Goal: Browse casually

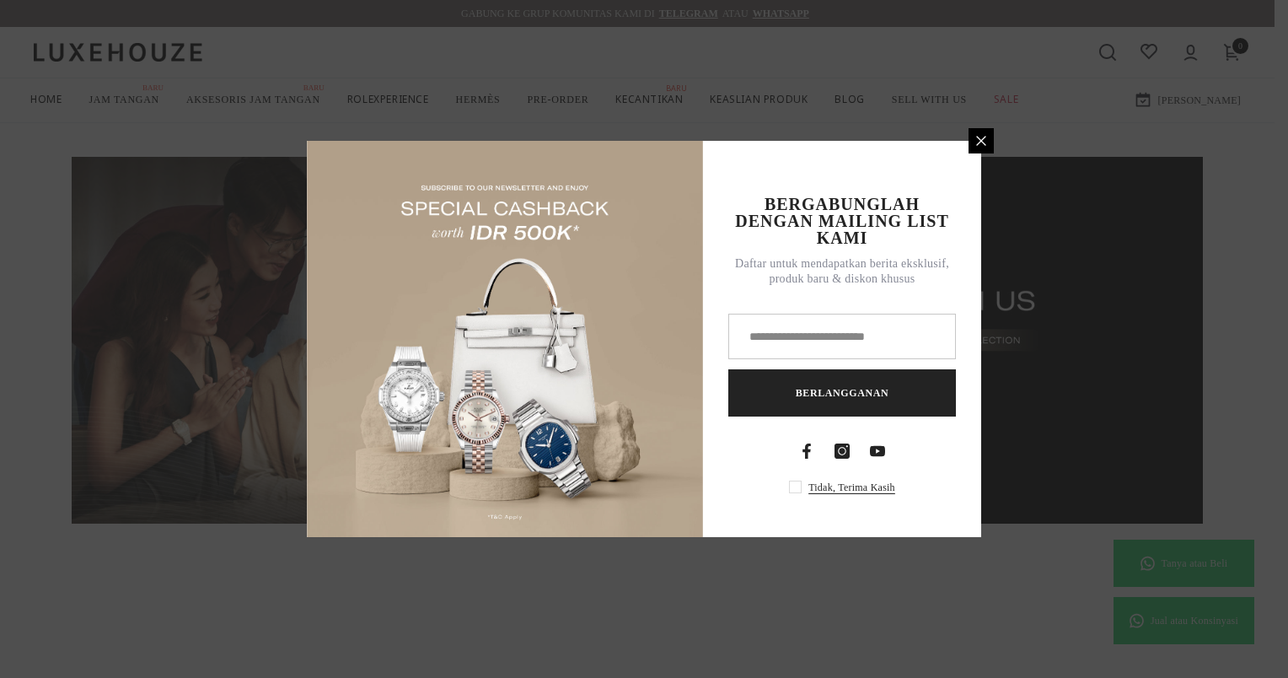
click at [976, 137] on icon at bounding box center [981, 140] width 13 height 13
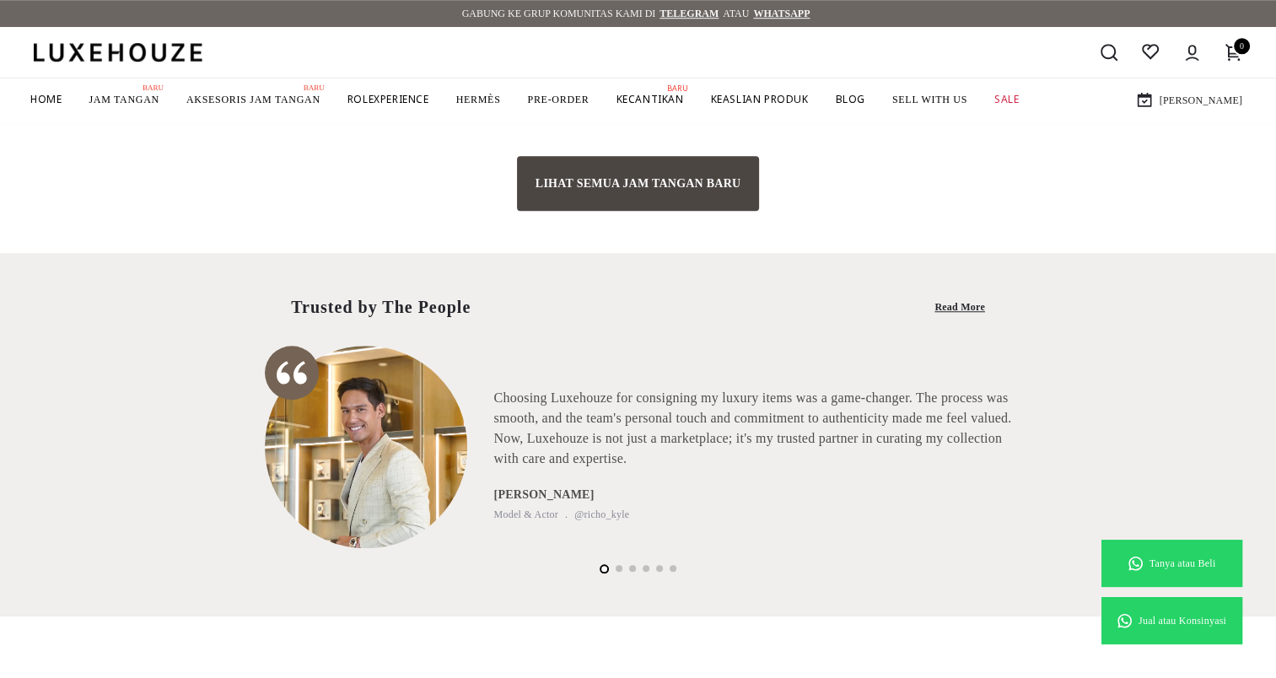
scroll to position [1265, 0]
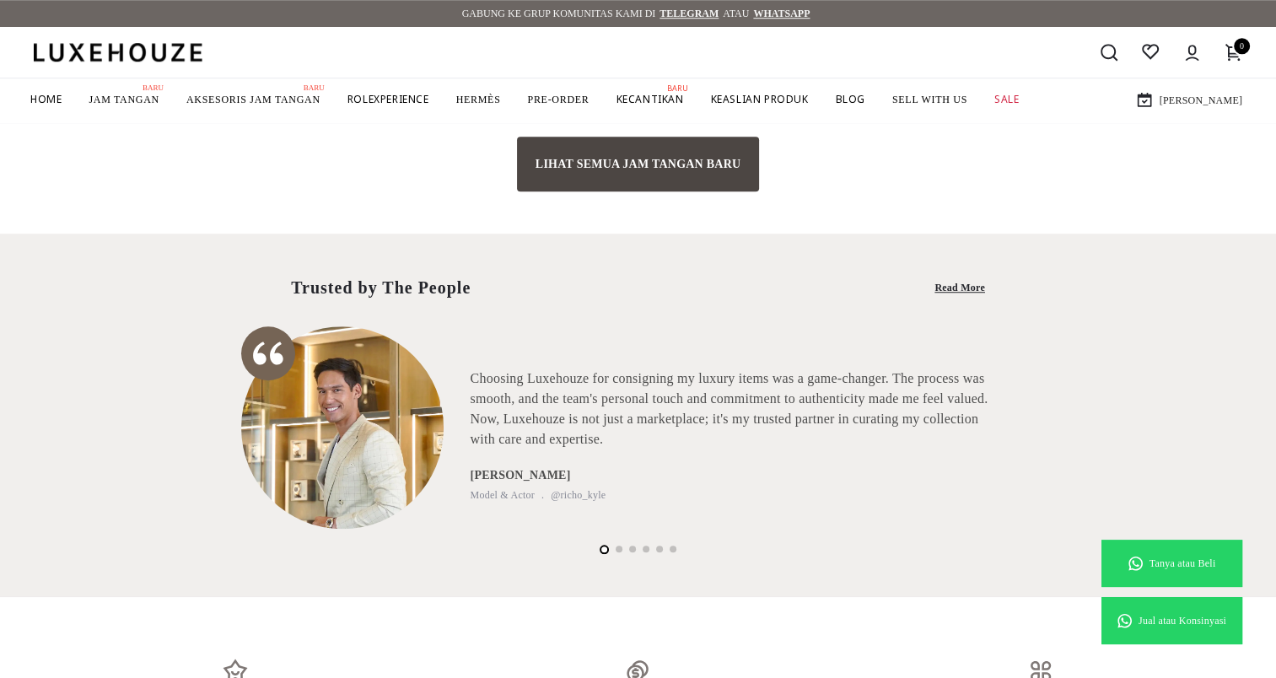
click at [482, 447] on div "Choosing Luxehouze for consigning my luxury items was a game-changer. The proce…" at bounding box center [729, 435] width 518 height 134
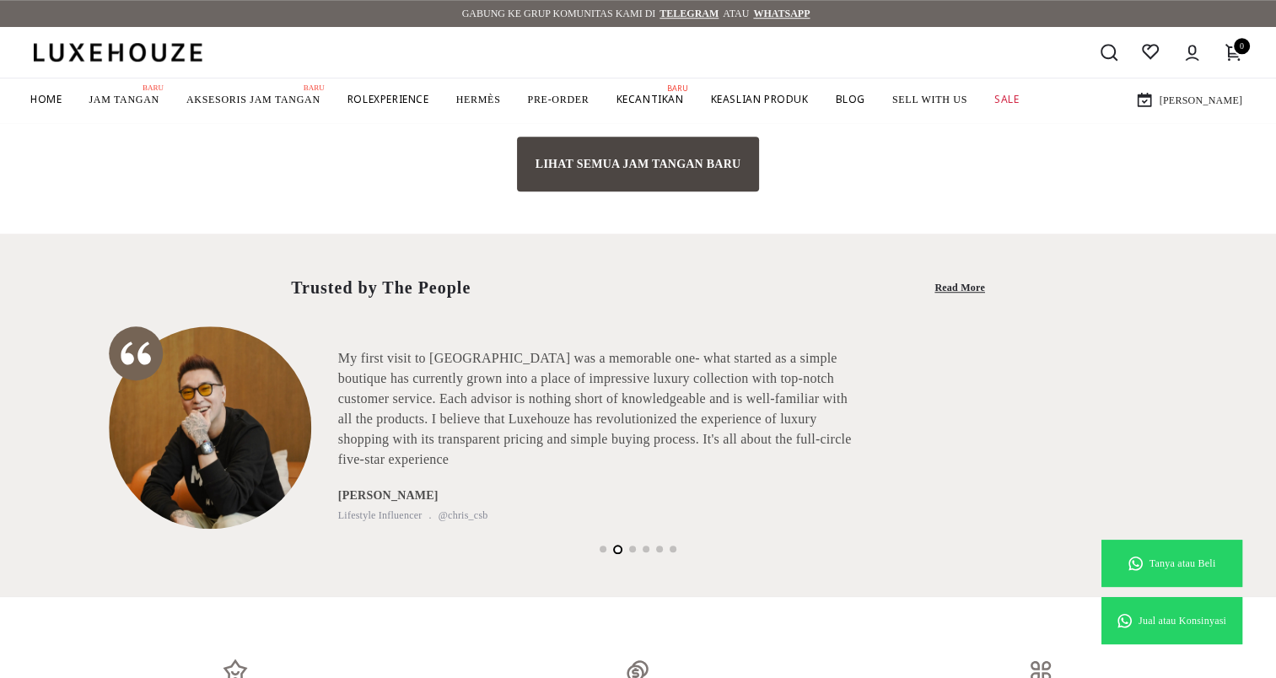
click at [637, 392] on p "My first visit to [GEOGRAPHIC_DATA] was a memorable one- what started as a simp…" at bounding box center [597, 408] width 518 height 121
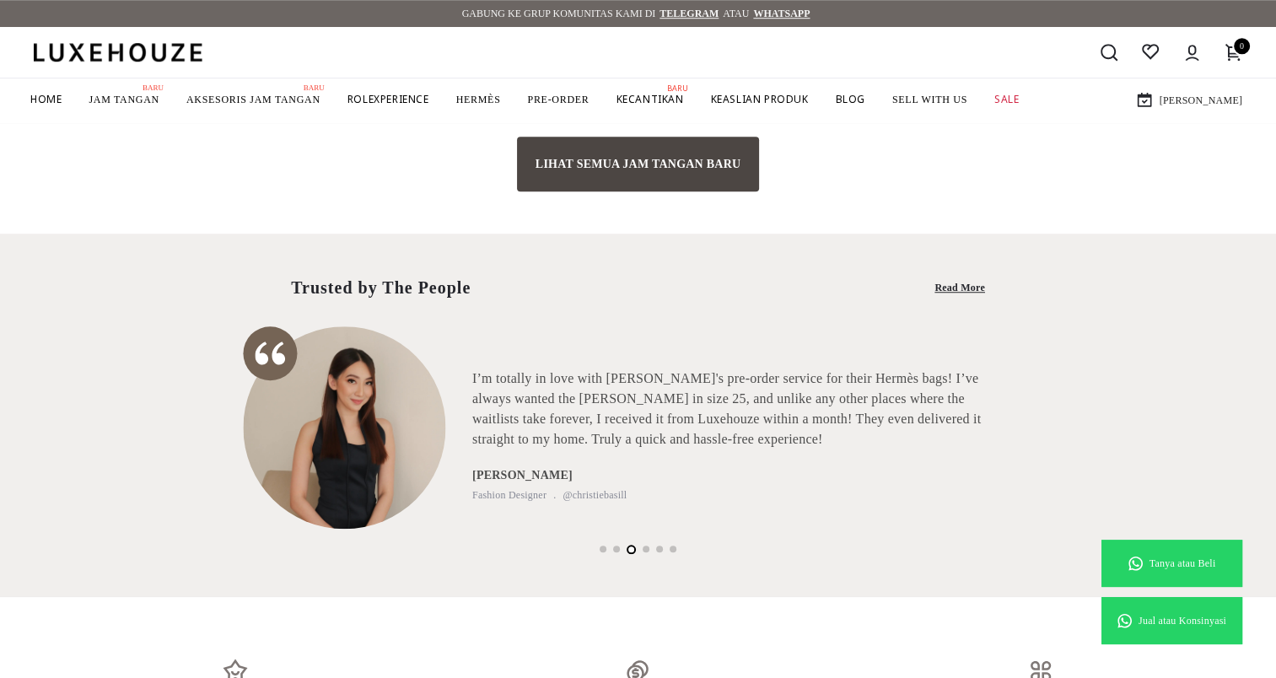
click at [687, 389] on p "I’m totally in love with [PERSON_NAME]'s pre-order service for their Hermès bag…" at bounding box center [731, 408] width 518 height 81
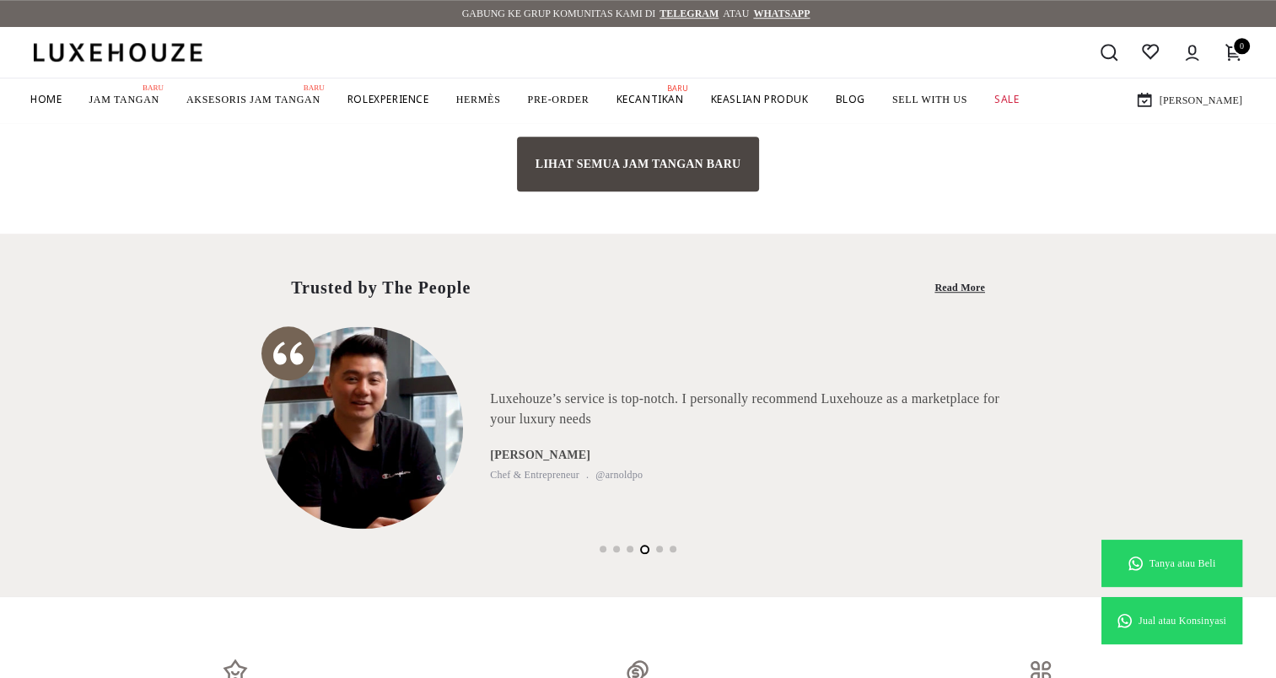
click at [662, 425] on p "Luxehouze’s service is top-notch. I personally recommend Luxehouze as a marketp…" at bounding box center [749, 409] width 518 height 40
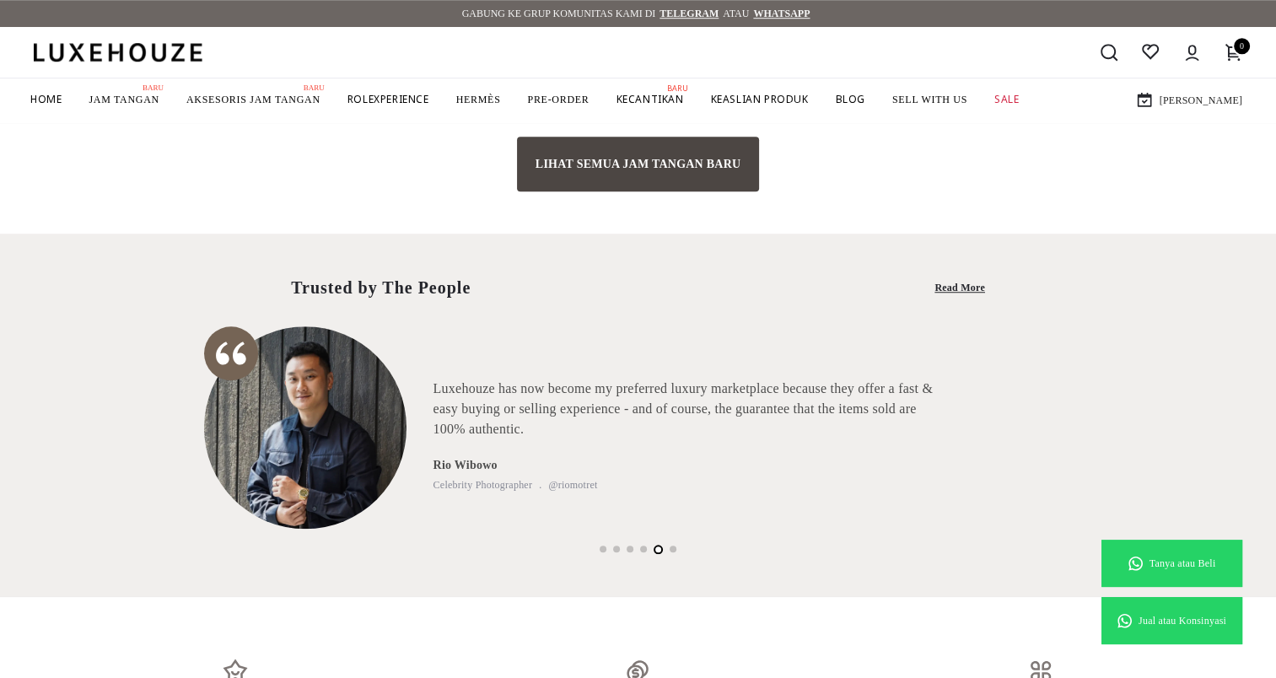
click at [486, 396] on p "Luxehouze has now become my preferred luxury marketplace because they offer a f…" at bounding box center [692, 409] width 518 height 61
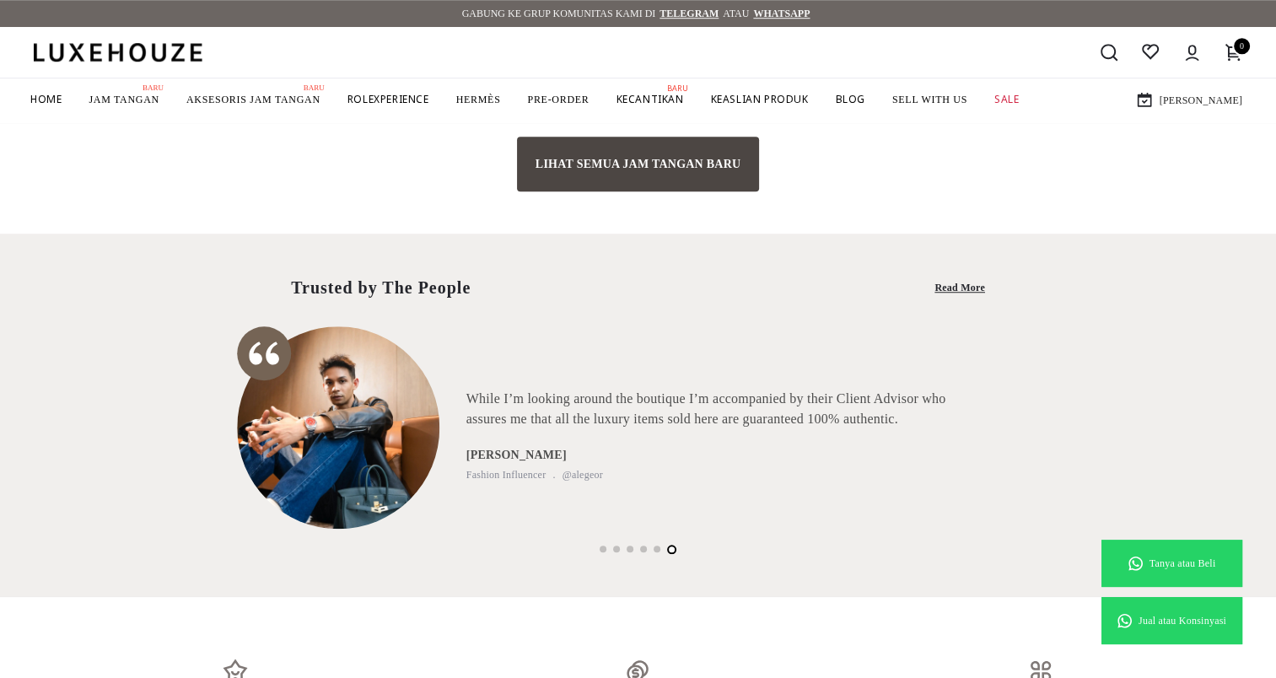
click at [648, 427] on p "While I’m looking around the boutique I’m accompanied by their Client Advisor w…" at bounding box center [725, 409] width 518 height 40
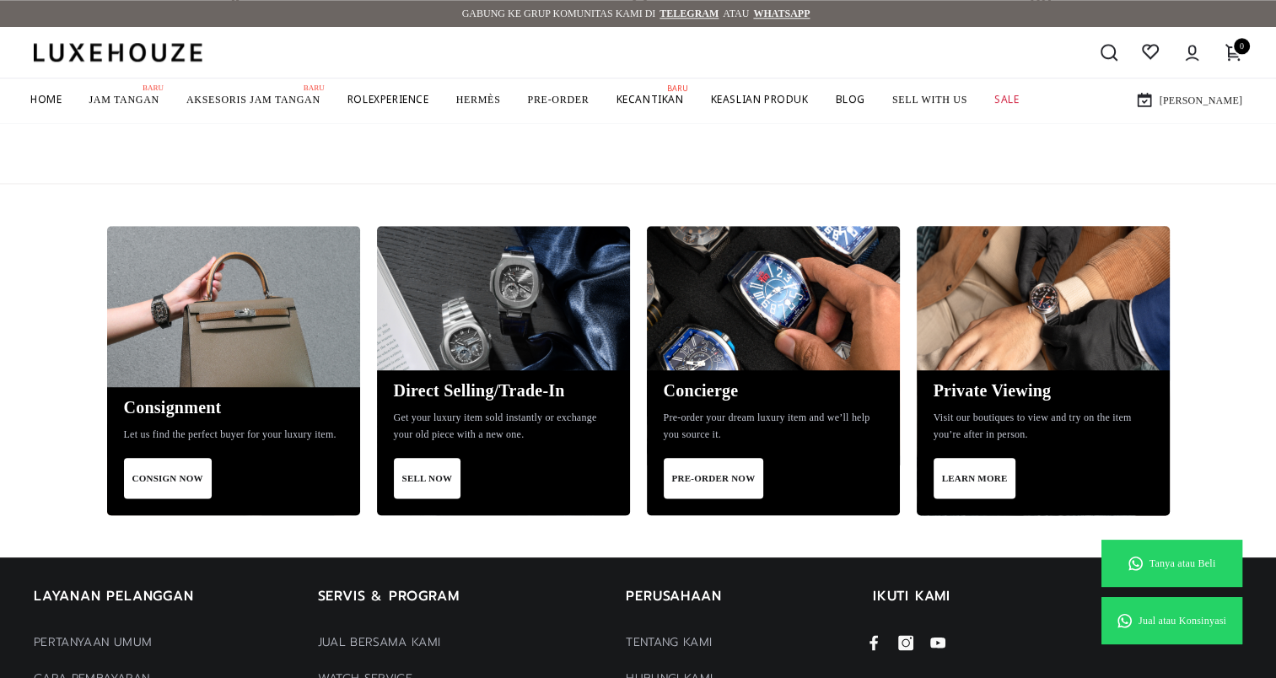
scroll to position [1939, 0]
